Goal: Information Seeking & Learning: Find specific fact

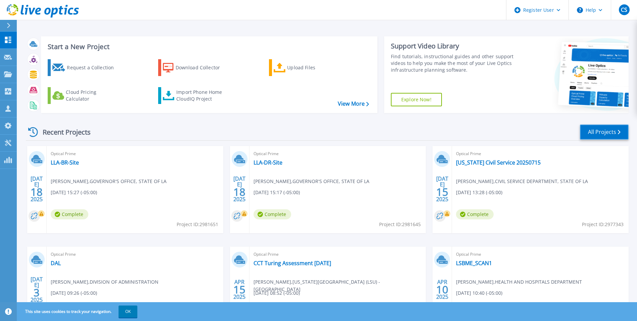
click at [591, 131] on link "All Projects" at bounding box center [604, 131] width 49 height 15
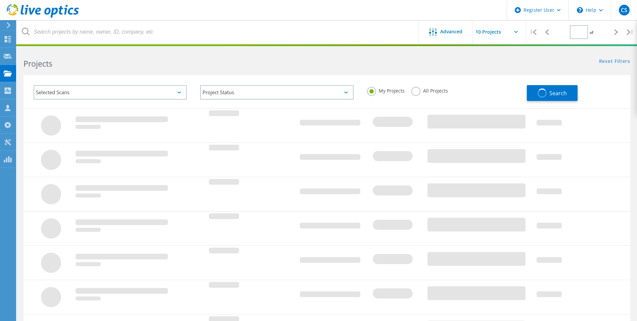
type input "1"
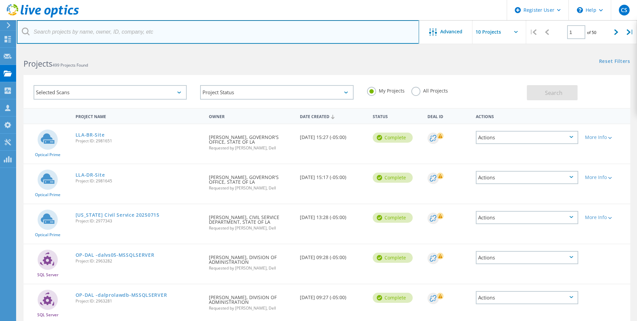
click at [92, 35] on input "text" at bounding box center [218, 32] width 403 height 24
type input "[EMAIL_ADDRESS][PERSON_NAME][DOMAIN_NAME]"
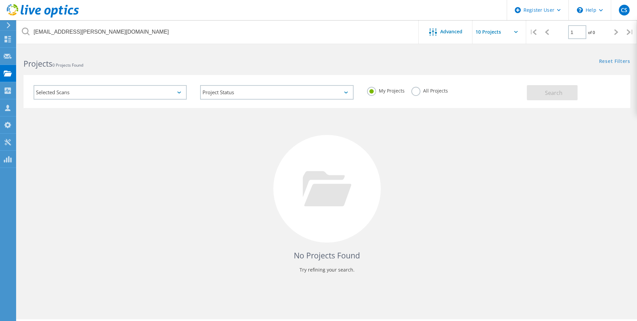
click at [413, 93] on label "All Projects" at bounding box center [430, 90] width 37 height 6
click at [0, 0] on input "All Projects" at bounding box center [0, 0] width 0 height 0
click at [537, 94] on button "Search" at bounding box center [552, 92] width 51 height 15
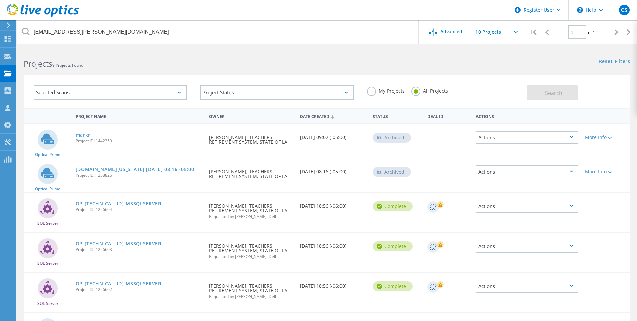
click at [317, 117] on div "Date Created" at bounding box center [333, 116] width 73 height 13
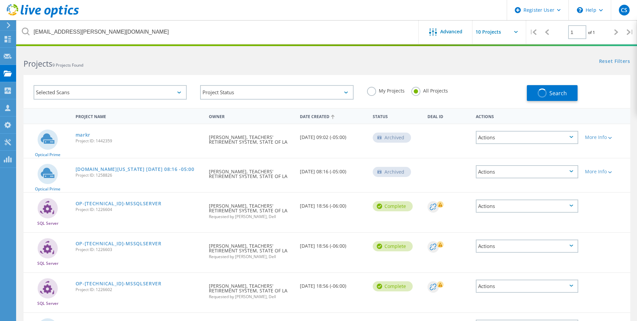
click at [323, 119] on div "Date Created" at bounding box center [333, 116] width 73 height 13
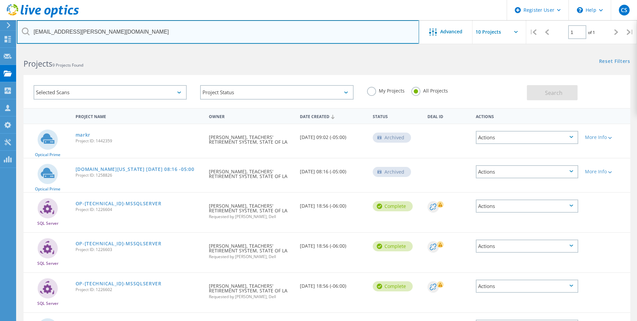
click at [117, 30] on input "[EMAIL_ADDRESS][PERSON_NAME][DOMAIN_NAME]" at bounding box center [218, 32] width 403 height 24
click at [100, 28] on input "[EMAIL_ADDRESS][PERSON_NAME][DOMAIN_NAME]" at bounding box center [218, 32] width 403 height 24
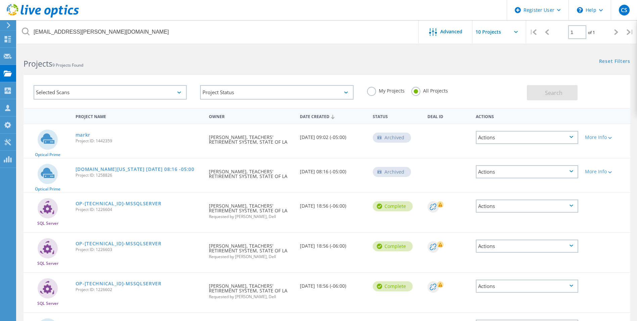
click at [145, 60] on h2 "Projects 9 Projects Found" at bounding box center [172, 63] width 297 height 11
click at [373, 92] on label "My Projects" at bounding box center [386, 90] width 38 height 6
click at [0, 0] on input "My Projects" at bounding box center [0, 0] width 0 height 0
click at [542, 91] on button "Search" at bounding box center [552, 92] width 51 height 15
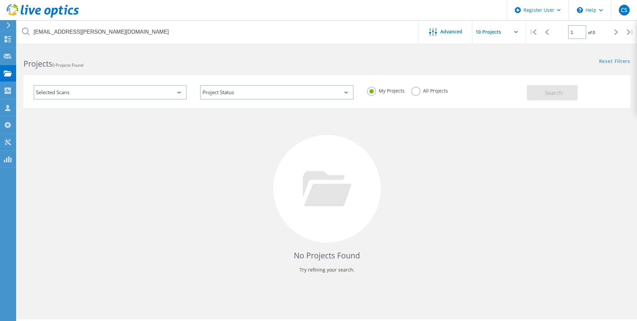
click at [416, 92] on label "All Projects" at bounding box center [430, 90] width 37 height 6
click at [0, 0] on input "All Projects" at bounding box center [0, 0] width 0 height 0
click at [541, 92] on button "Search" at bounding box center [552, 92] width 51 height 15
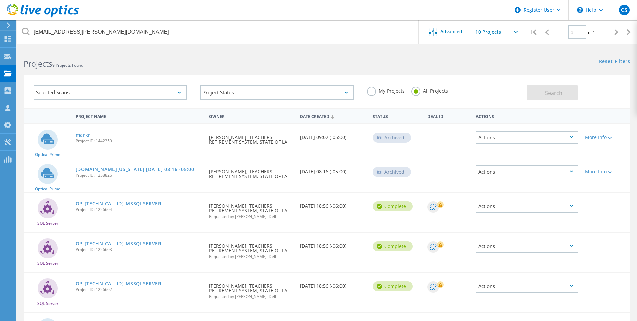
click at [370, 92] on label "My Projects" at bounding box center [386, 90] width 38 height 6
click at [0, 0] on input "My Projects" at bounding box center [0, 0] width 0 height 0
click at [538, 93] on button "Search" at bounding box center [552, 92] width 51 height 15
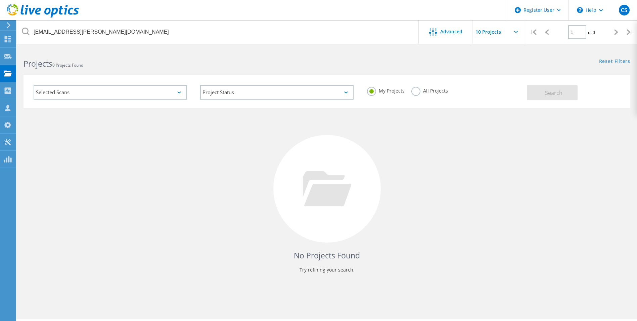
click at [416, 92] on label "All Projects" at bounding box center [430, 90] width 37 height 6
click at [0, 0] on input "All Projects" at bounding box center [0, 0] width 0 height 0
click at [541, 93] on button "Search" at bounding box center [552, 92] width 51 height 15
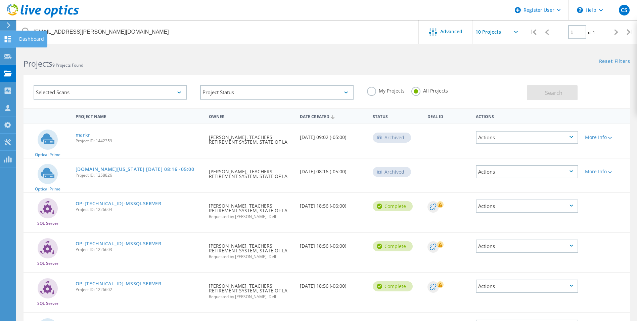
click at [7, 36] on use at bounding box center [8, 39] width 6 height 6
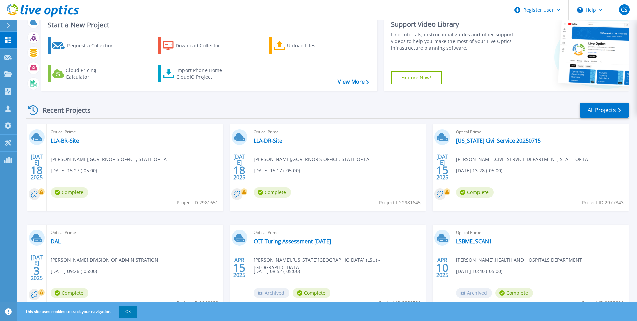
scroll to position [52, 0]
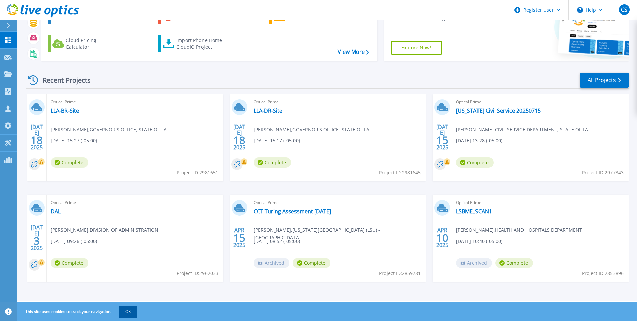
click at [130, 310] on button "OK" at bounding box center [128, 311] width 19 height 12
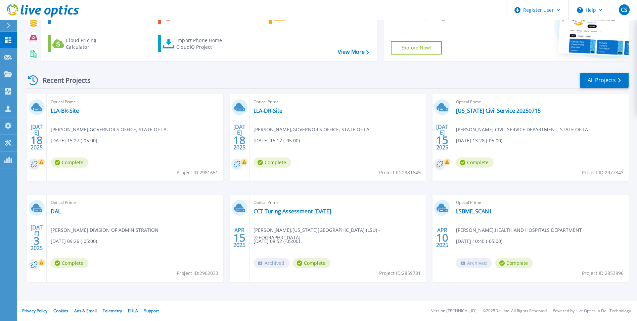
scroll to position [0, 0]
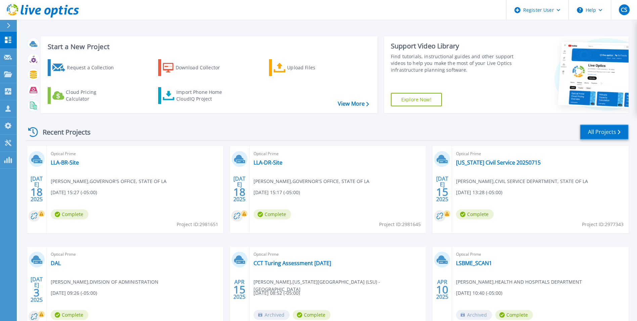
click at [588, 131] on link "All Projects" at bounding box center [604, 131] width 49 height 15
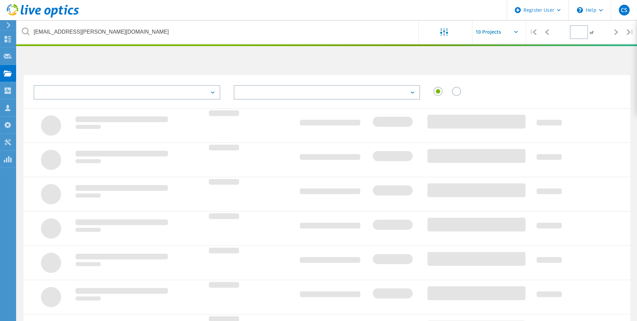
type input "1"
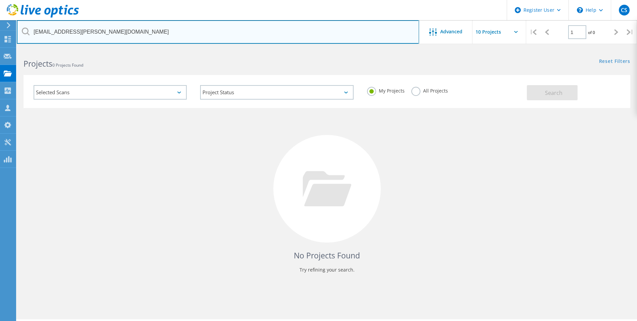
click at [109, 32] on input "[EMAIL_ADDRESS][PERSON_NAME][DOMAIN_NAME]" at bounding box center [218, 32] width 403 height 24
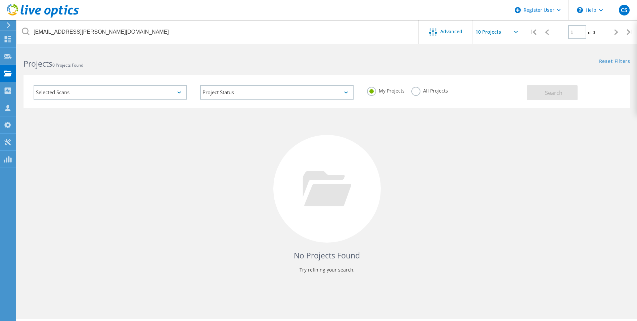
click at [427, 92] on label "All Projects" at bounding box center [430, 90] width 37 height 6
click at [0, 0] on input "All Projects" at bounding box center [0, 0] width 0 height 0
click at [544, 94] on button "Search" at bounding box center [552, 92] width 51 height 15
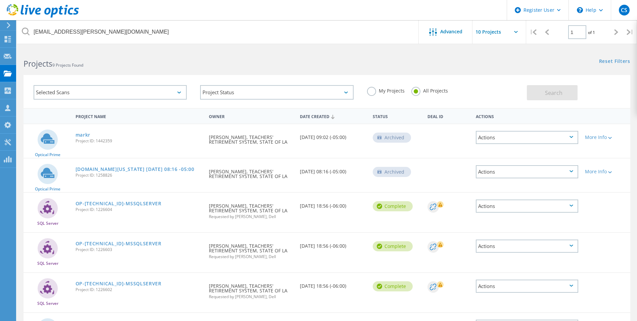
click at [313, 116] on div "Date Created" at bounding box center [333, 116] width 73 height 13
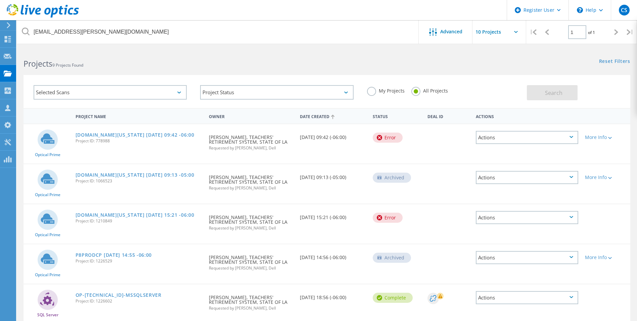
click at [313, 116] on div "Date Created" at bounding box center [333, 116] width 73 height 13
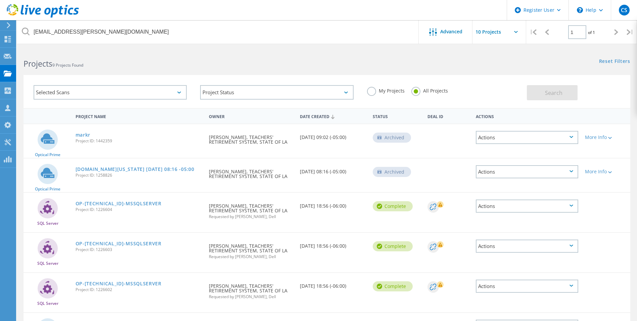
click at [172, 92] on div "Selected Scans" at bounding box center [110, 92] width 153 height 14
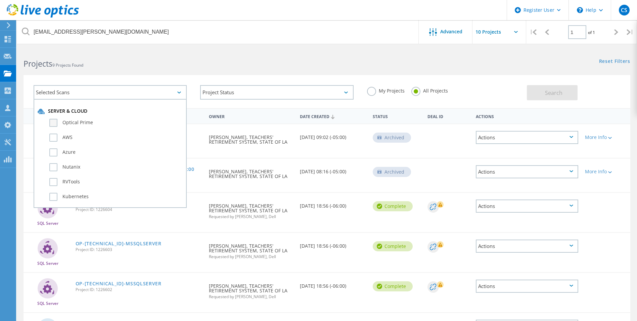
click at [72, 122] on label "Optical Prime" at bounding box center [115, 123] width 133 height 8
click at [0, 0] on input "Optical Prime" at bounding box center [0, 0] width 0 height 0
click at [543, 91] on button "Search" at bounding box center [552, 92] width 51 height 15
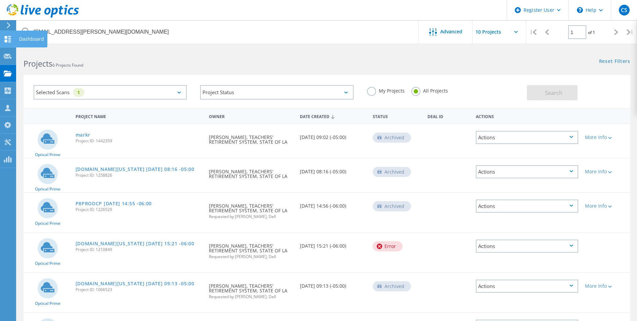
click at [9, 41] on use at bounding box center [8, 39] width 6 height 6
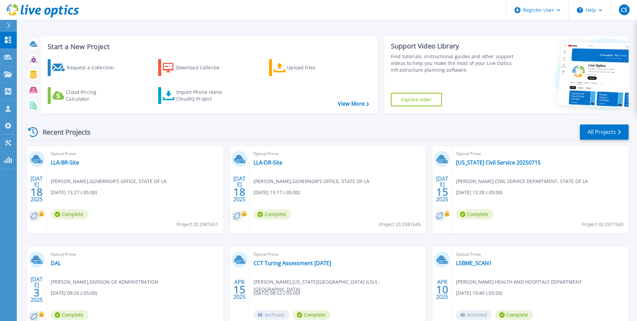
click at [384, 138] on div "Recent Projects All Projects" at bounding box center [327, 132] width 603 height 17
click at [606, 130] on link "All Projects" at bounding box center [604, 131] width 49 height 15
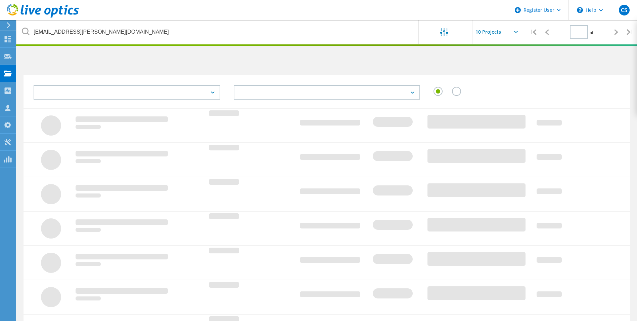
type input "1"
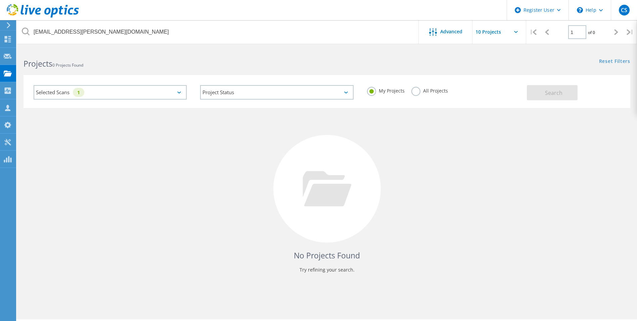
click at [416, 92] on label "All Projects" at bounding box center [430, 90] width 37 height 6
click at [0, 0] on input "All Projects" at bounding box center [0, 0] width 0 height 0
click at [542, 93] on button "Search" at bounding box center [552, 92] width 51 height 15
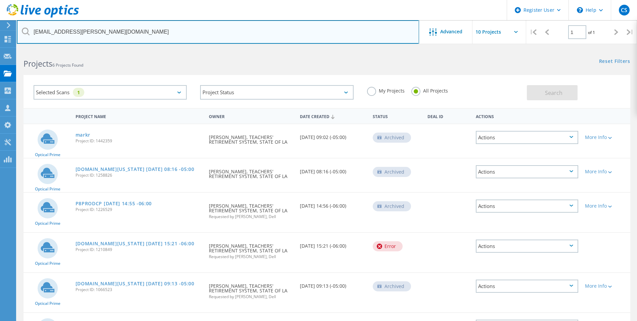
click at [89, 36] on input "mark.rayburn@trsl.org" at bounding box center [218, 32] width 403 height 24
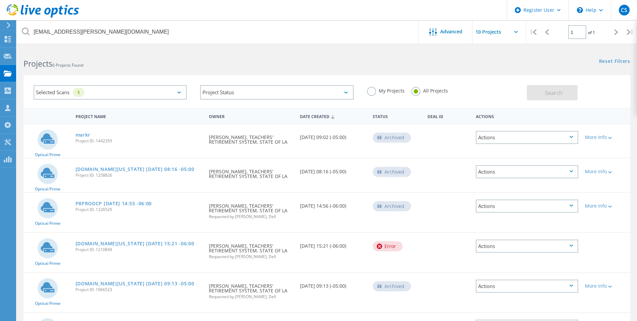
click at [371, 89] on label "My Projects" at bounding box center [386, 90] width 38 height 6
click at [0, 0] on input "My Projects" at bounding box center [0, 0] width 0 height 0
click at [540, 96] on button "Search" at bounding box center [552, 92] width 51 height 15
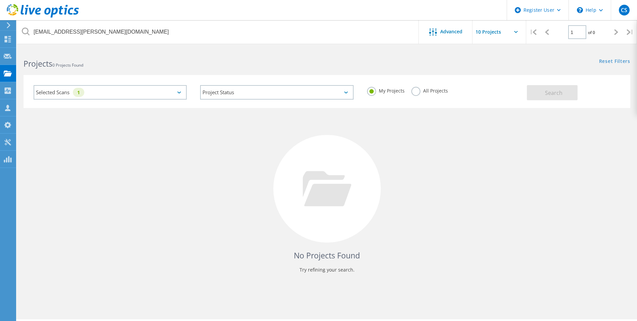
click at [415, 92] on label "All Projects" at bounding box center [430, 90] width 37 height 6
click at [0, 0] on input "All Projects" at bounding box center [0, 0] width 0 height 0
click at [542, 95] on button "Search" at bounding box center [552, 92] width 51 height 15
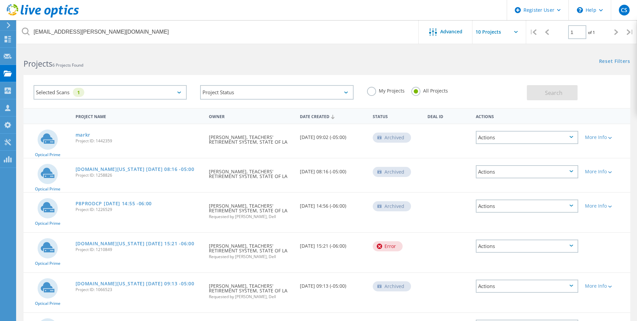
click at [369, 91] on label "My Projects" at bounding box center [386, 90] width 38 height 6
click at [0, 0] on input "My Projects" at bounding box center [0, 0] width 0 height 0
click at [542, 94] on button "Search" at bounding box center [552, 92] width 51 height 15
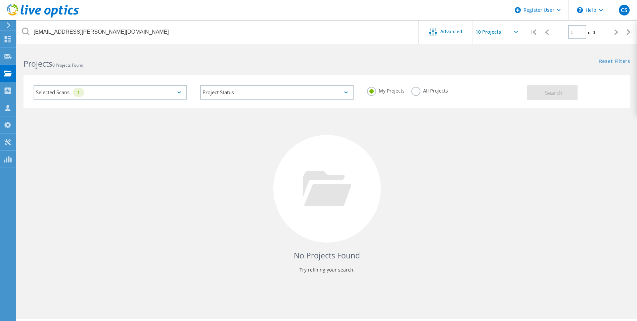
click at [418, 92] on label "All Projects" at bounding box center [430, 90] width 37 height 6
click at [0, 0] on input "All Projects" at bounding box center [0, 0] width 0 height 0
click at [538, 92] on button "Search" at bounding box center [552, 92] width 51 height 15
